Goal: Task Accomplishment & Management: Use online tool/utility

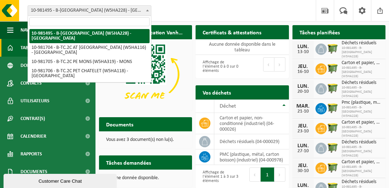
click at [145, 10] on span at bounding box center [147, 10] width 7 height 9
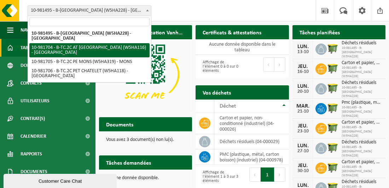
select select "162140"
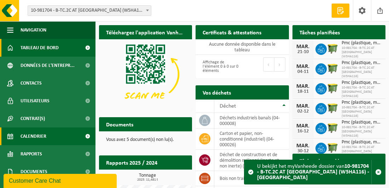
click at [41, 138] on span "Calendrier" at bounding box center [34, 136] width 26 height 18
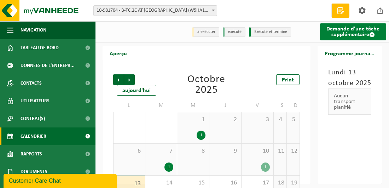
click at [350, 33] on link "Demande d'une tâche supplémentaire" at bounding box center [353, 31] width 67 height 17
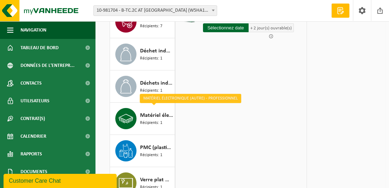
scroll to position [50, 0]
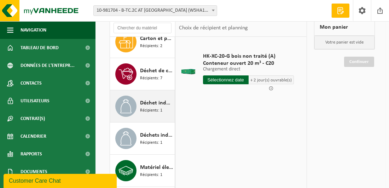
click at [154, 103] on span "Déchet industriel en mélange, ne contient pas de fractions recyclables, combust…" at bounding box center [156, 103] width 33 height 8
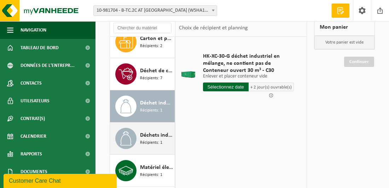
click at [153, 135] on span "Déchets industriels banals" at bounding box center [156, 135] width 33 height 8
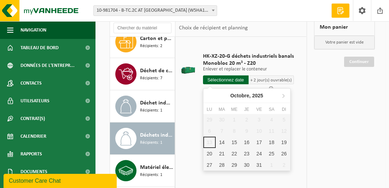
click at [221, 77] on input "text" at bounding box center [226, 79] width 46 height 9
click at [234, 141] on div "15" at bounding box center [234, 142] width 12 height 11
type input "à partir de 2025-10-15"
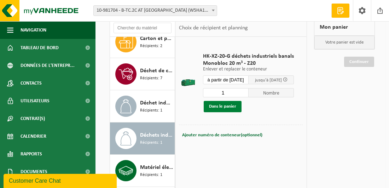
click at [224, 105] on button "Dans le panier" at bounding box center [223, 106] width 38 height 11
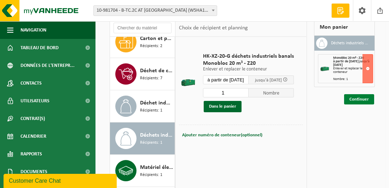
click at [362, 101] on link "Continuer" at bounding box center [359, 99] width 30 height 10
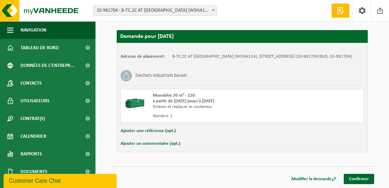
scroll to position [125, 0]
click at [364, 182] on link "Confirmer" at bounding box center [359, 179] width 30 height 10
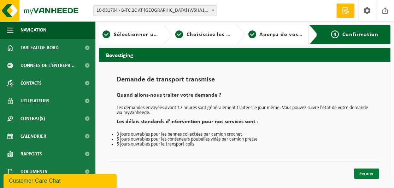
click at [371, 173] on link "Fermer" at bounding box center [366, 173] width 25 height 10
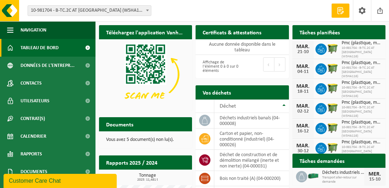
scroll to position [35, 0]
